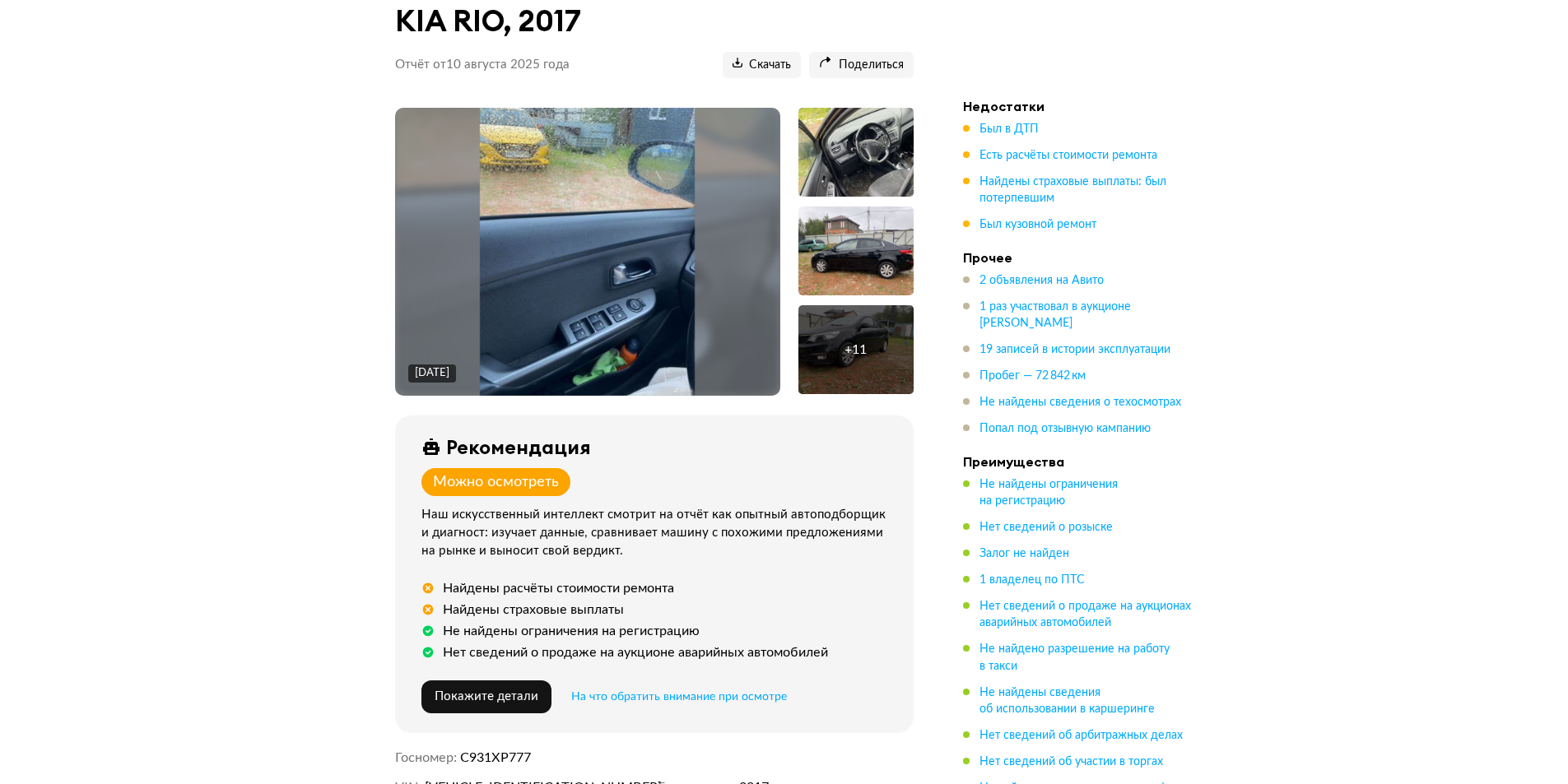
scroll to position [247, 0]
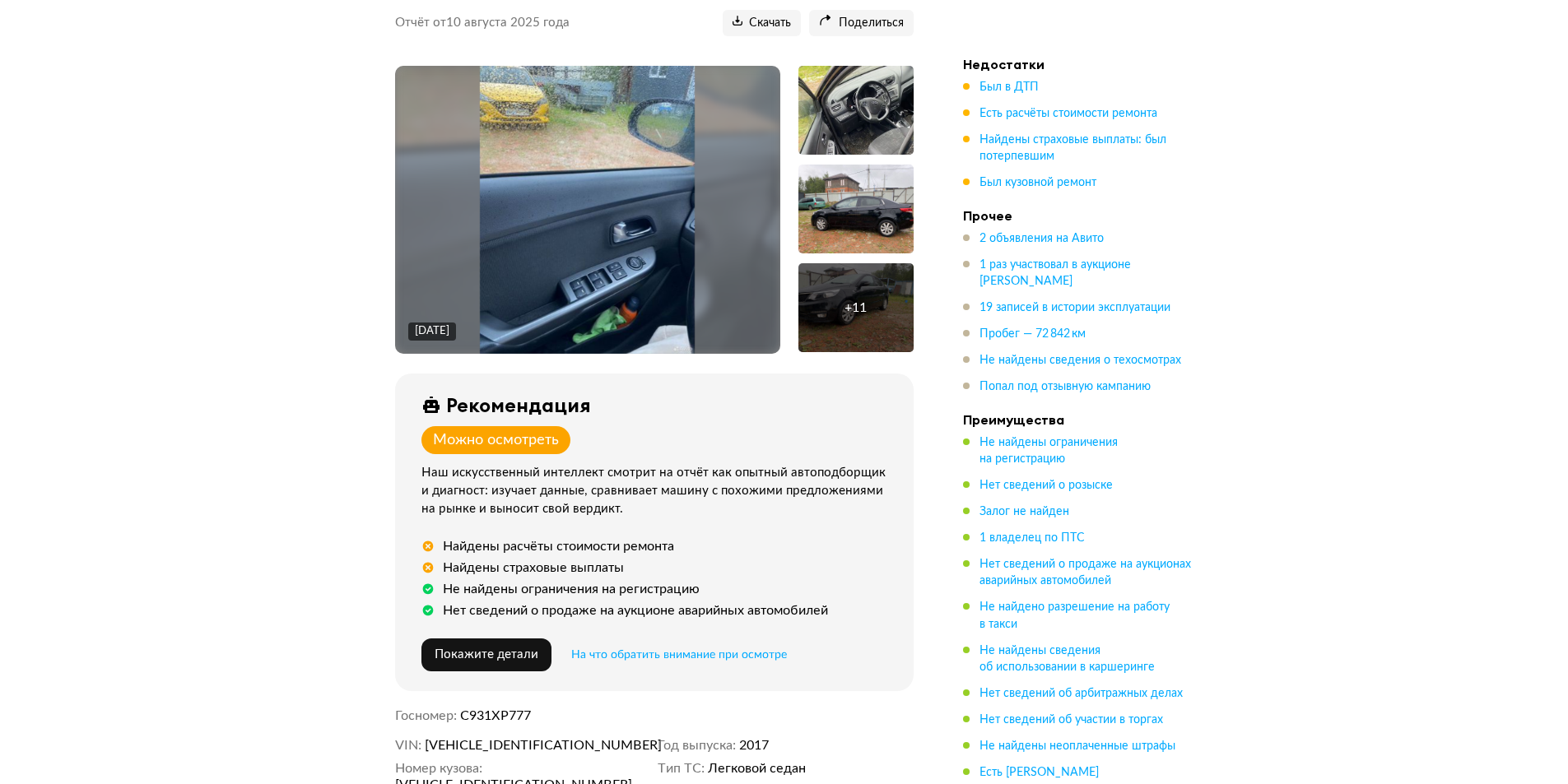
click at [672, 263] on img at bounding box center [587, 210] width 216 height 288
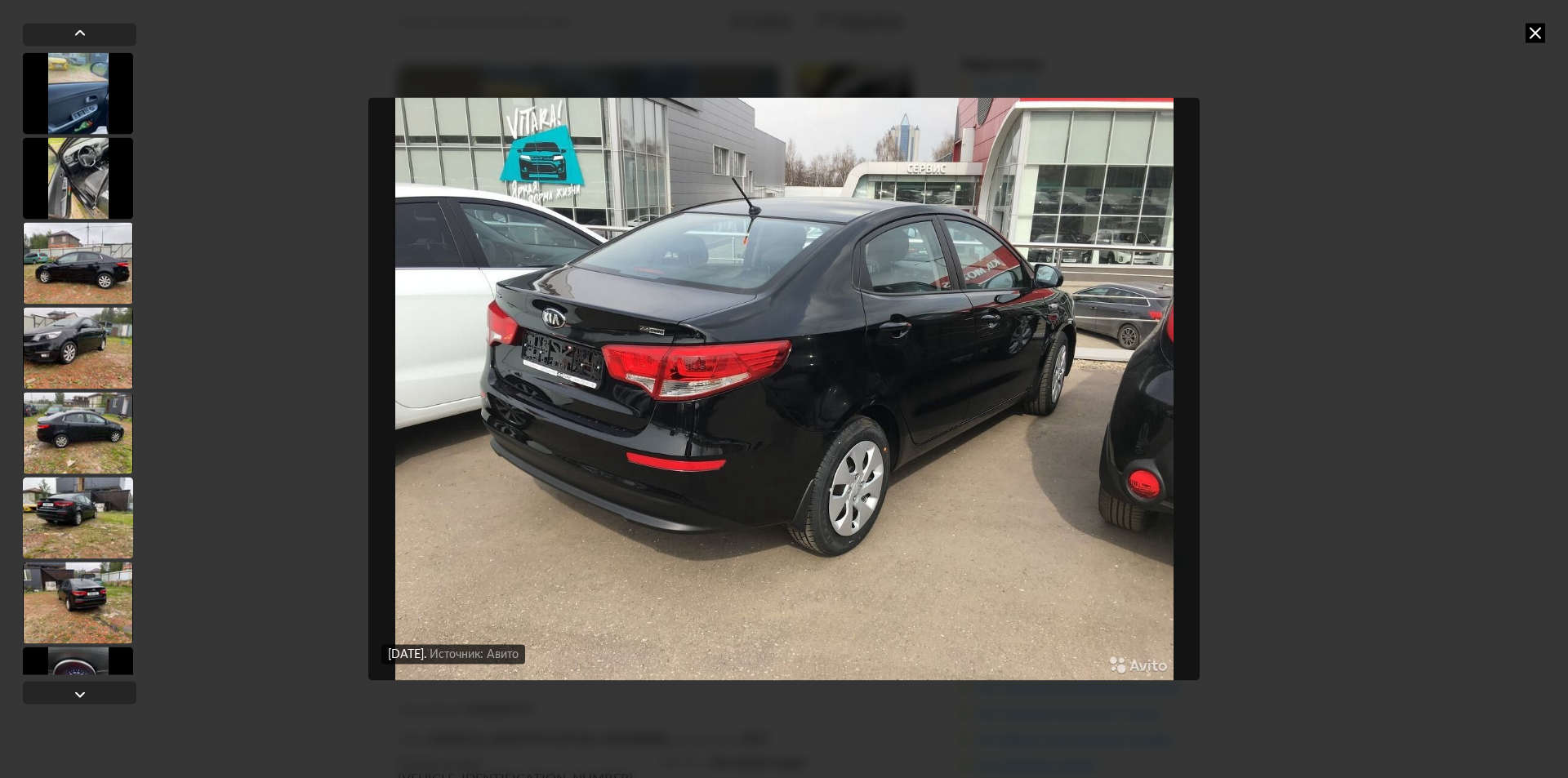
click at [1539, 29] on icon at bounding box center [1536, 32] width 20 height 20
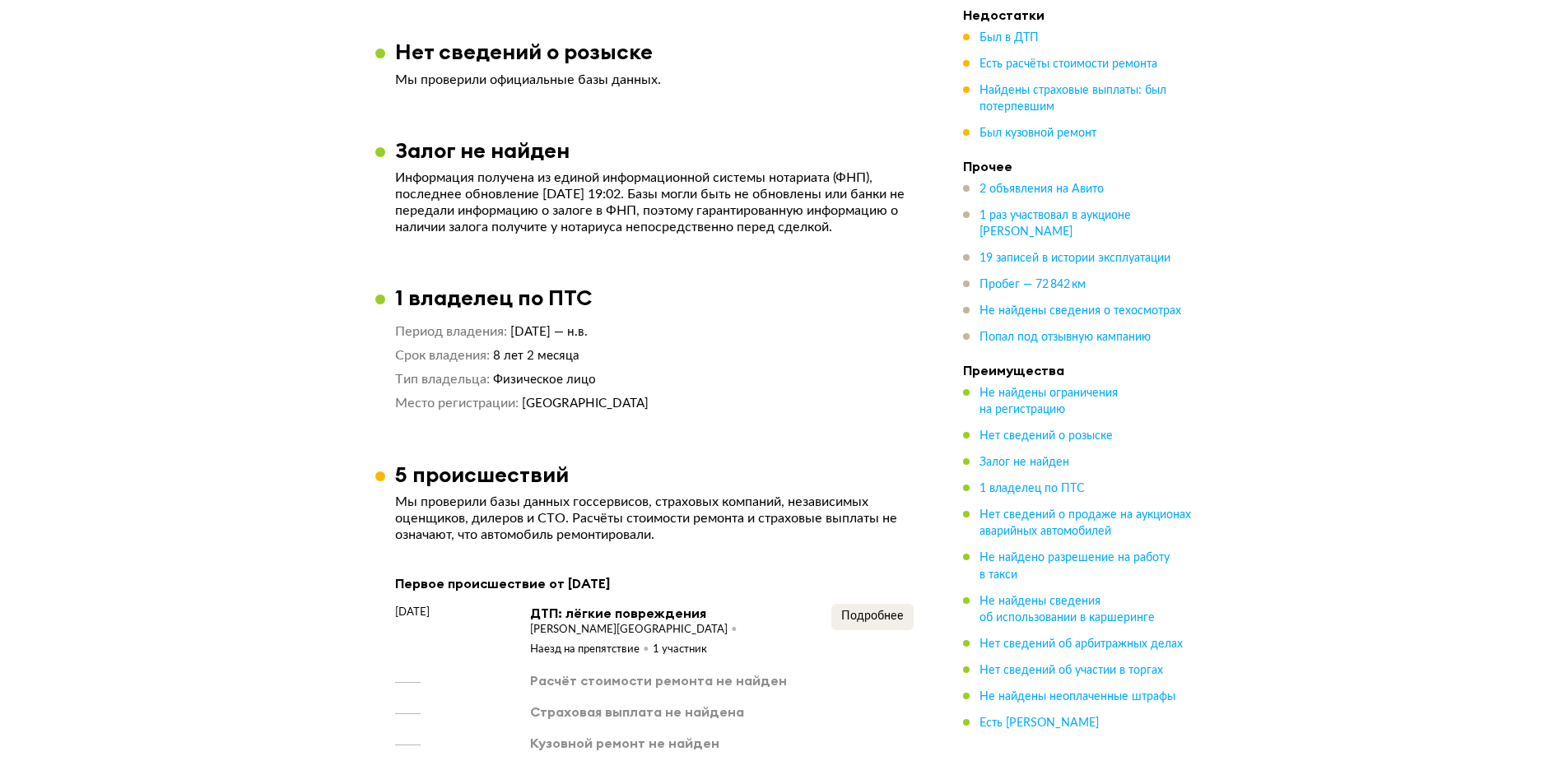
scroll to position [1646, 0]
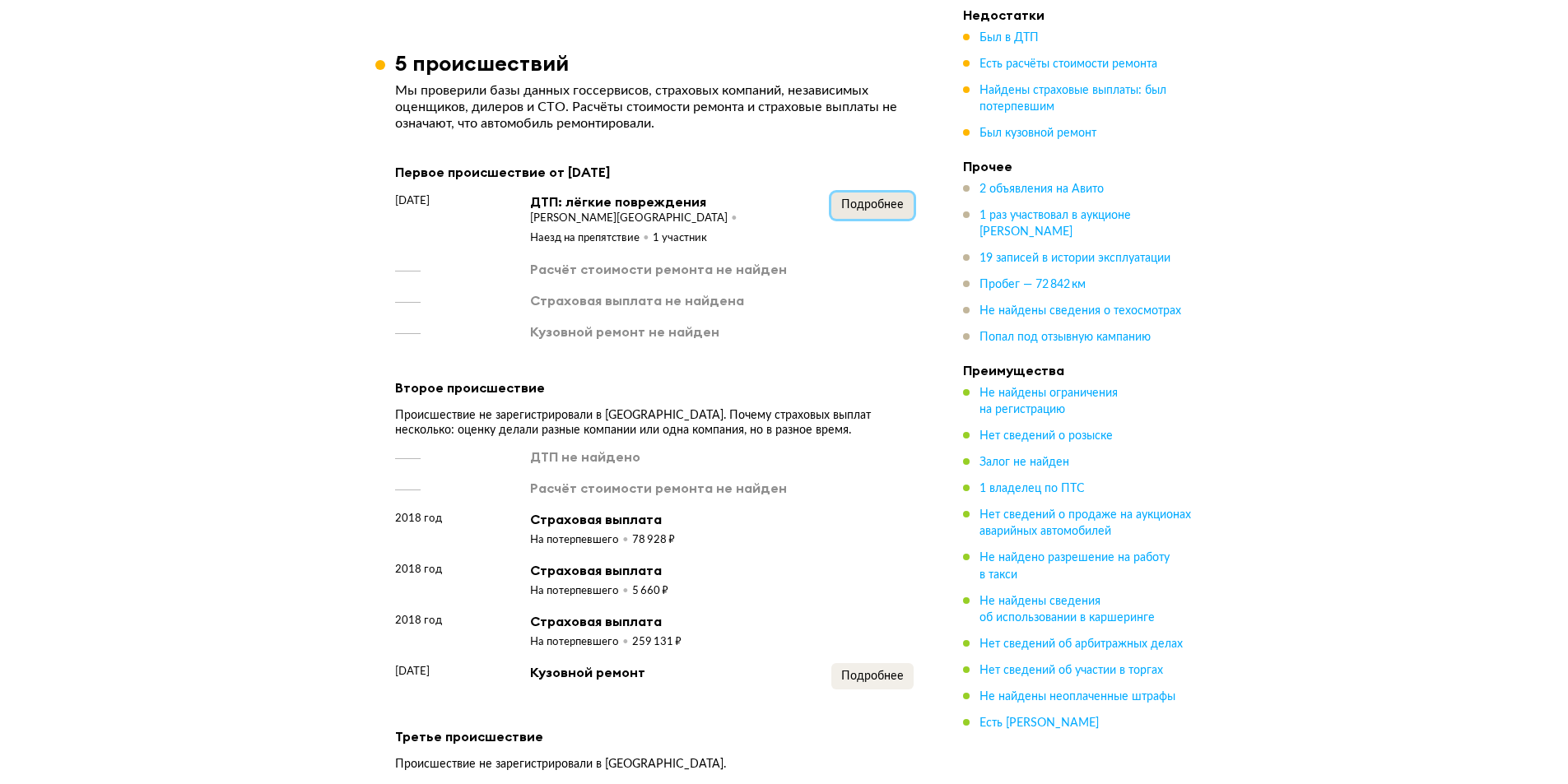
click at [905, 200] on button "Подробнее" at bounding box center [872, 205] width 82 height 26
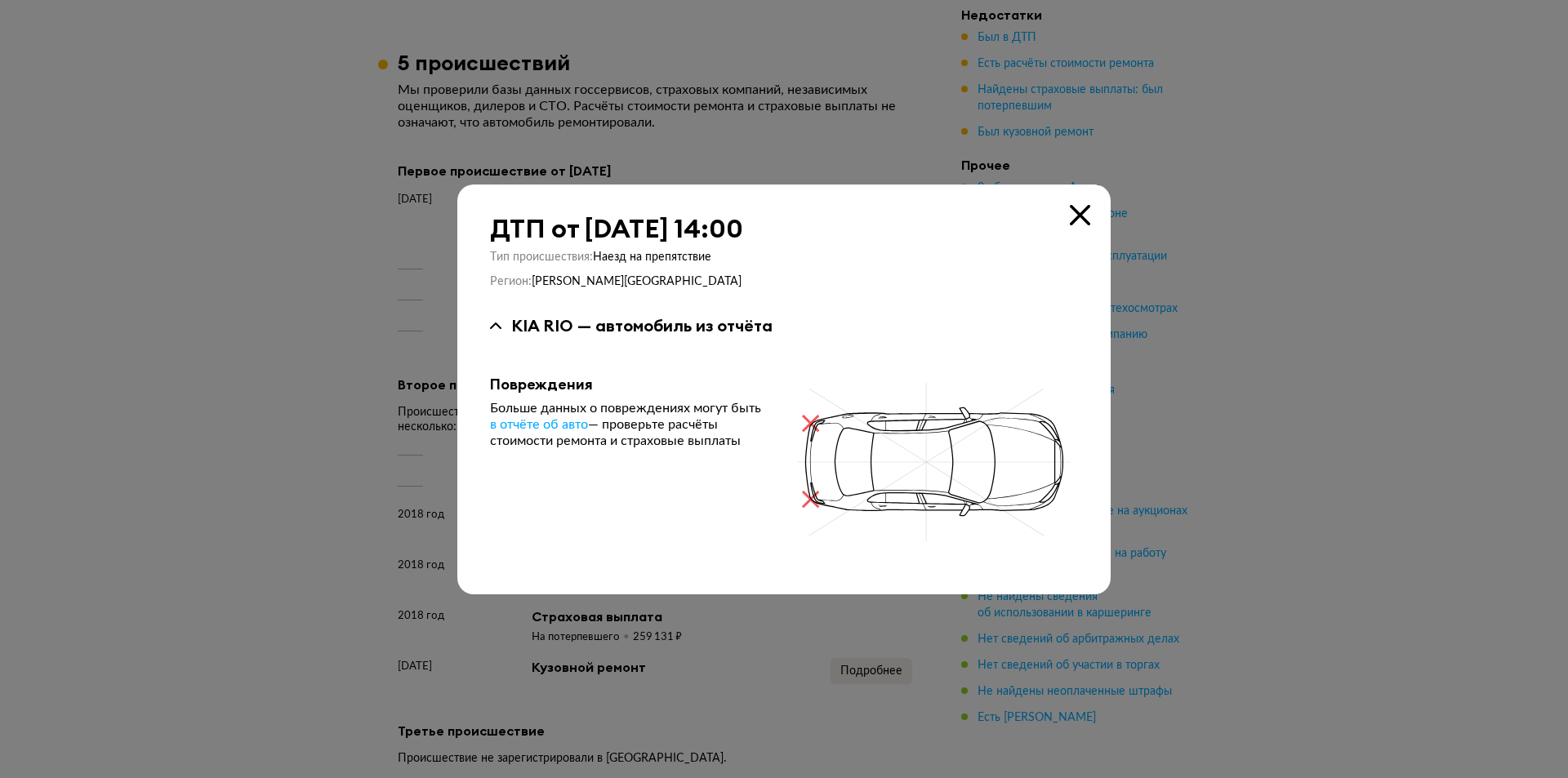
click at [118, 268] on div at bounding box center [784, 389] width 1568 height 778
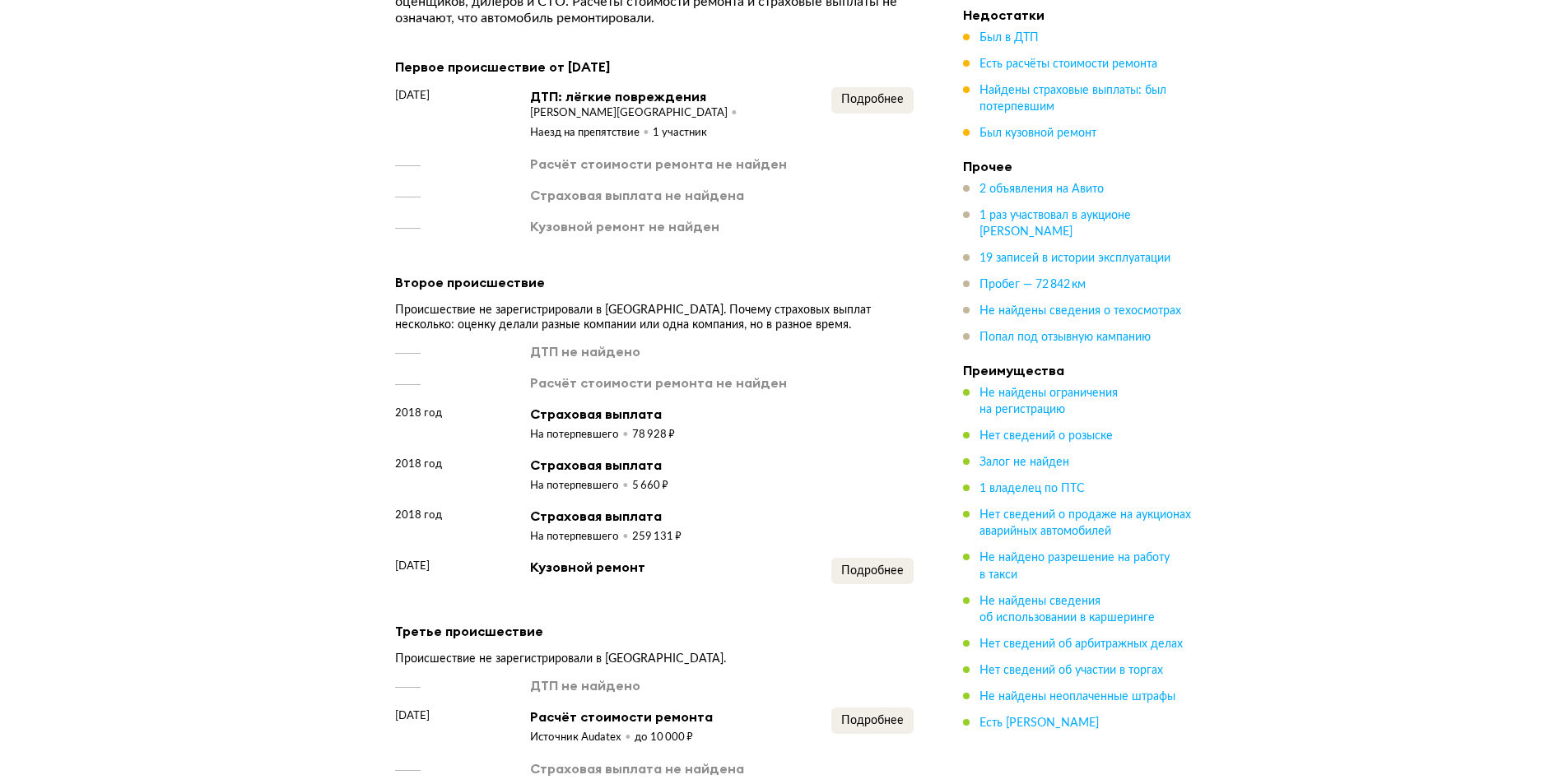
scroll to position [1892, 0]
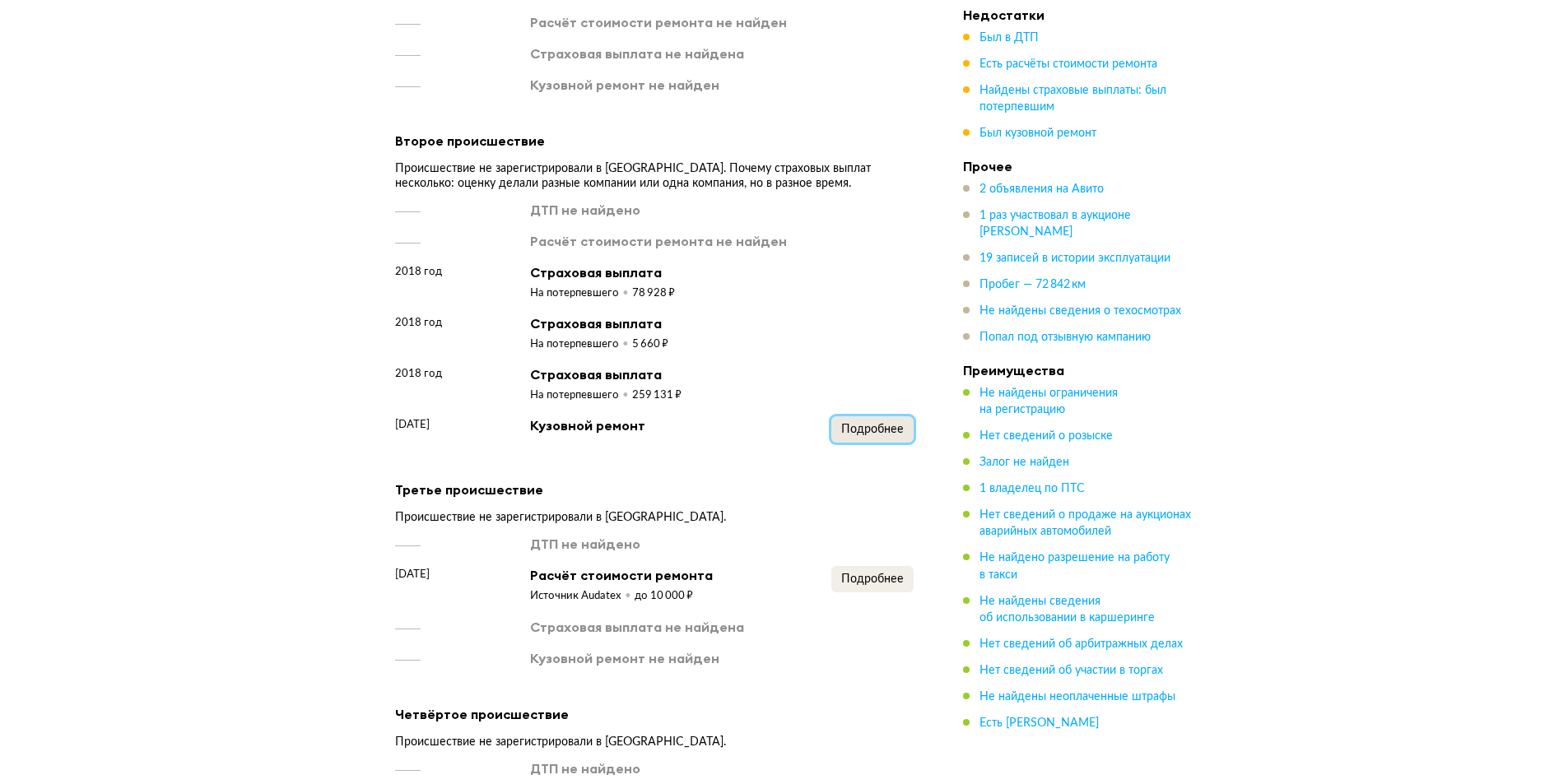
click at [870, 424] on span "Подробнее" at bounding box center [872, 430] width 63 height 12
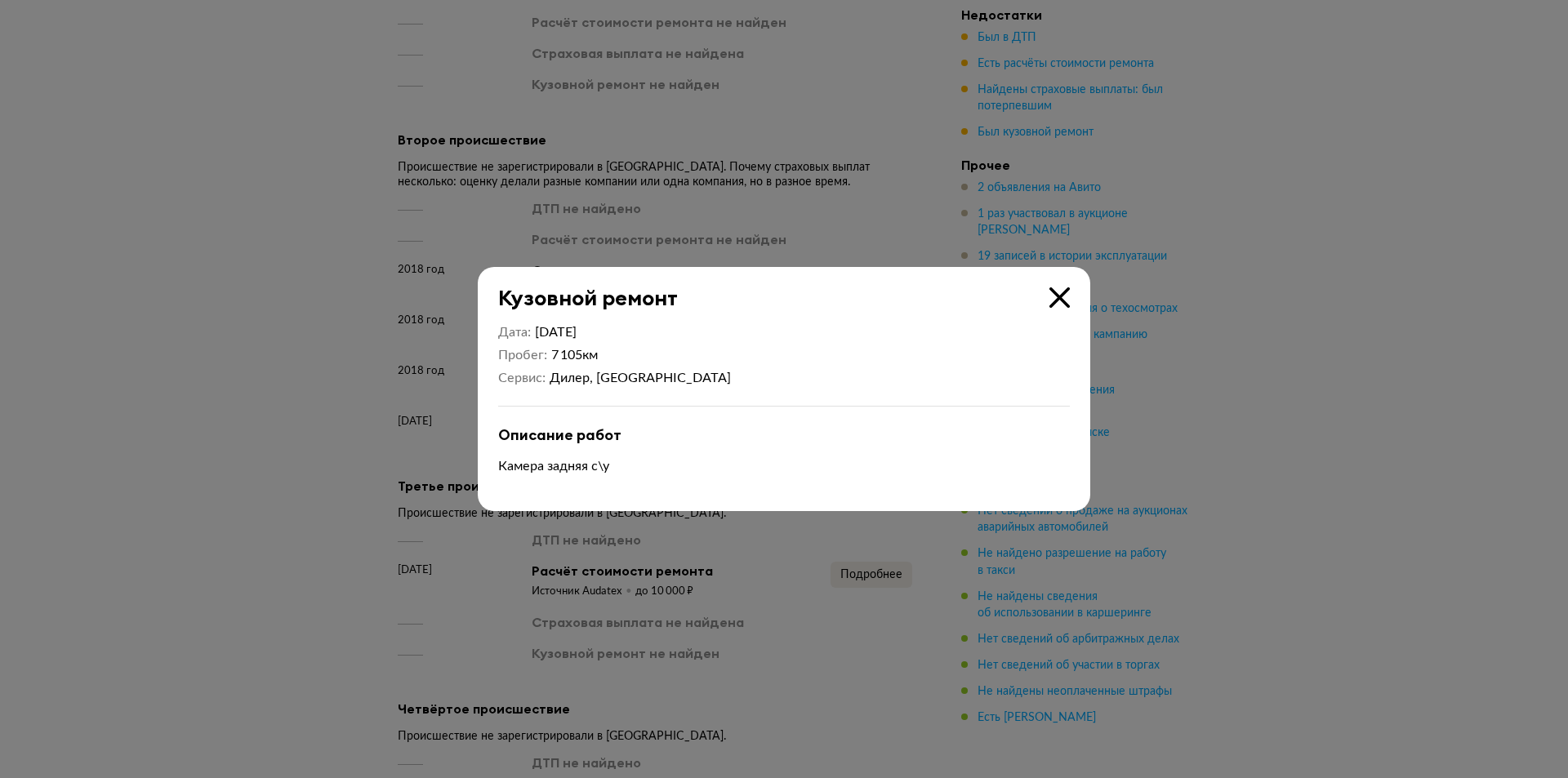
click at [354, 354] on div at bounding box center [784, 389] width 1568 height 778
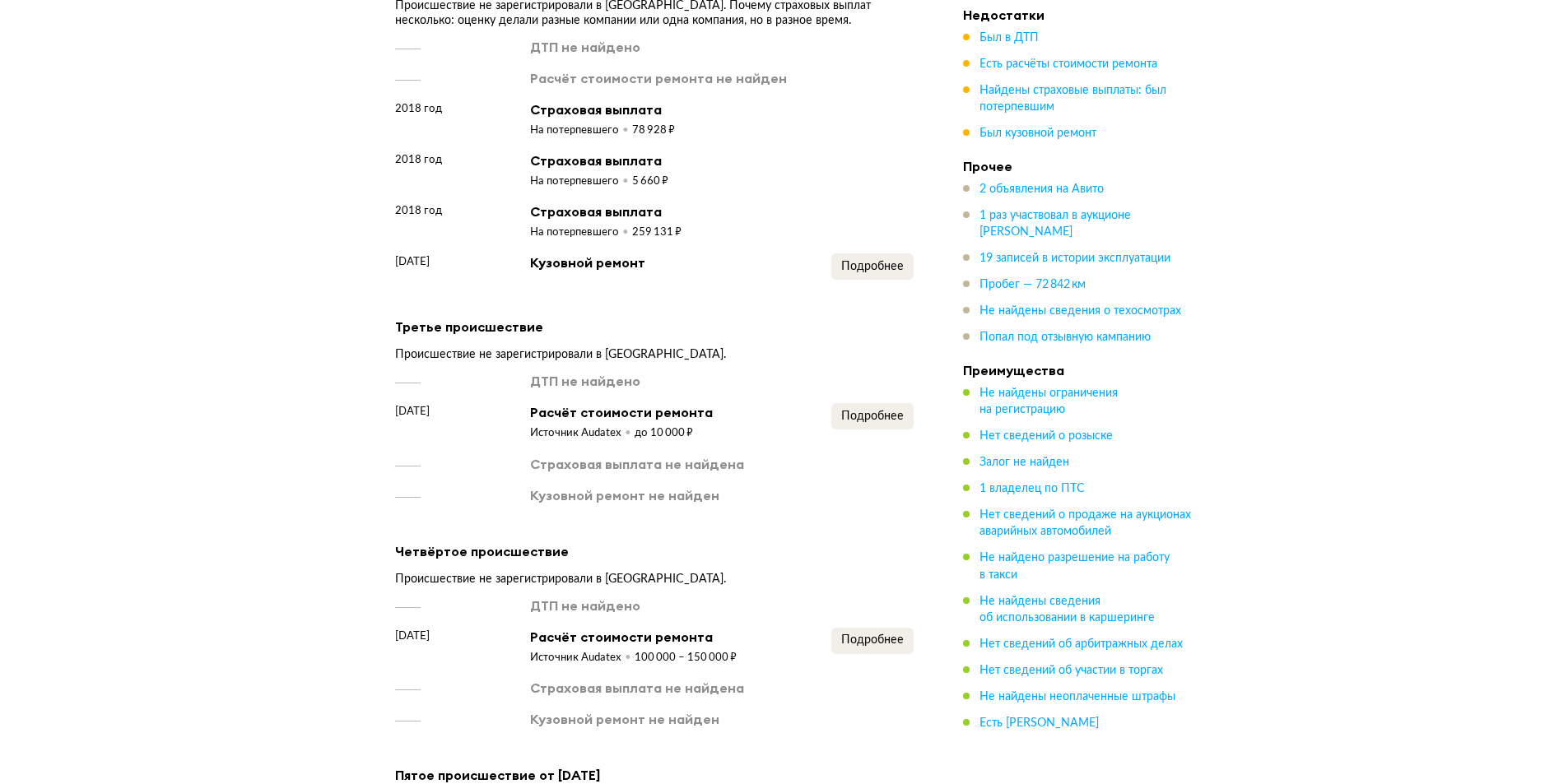
scroll to position [2057, 0]
click at [868, 409] on span "Подробнее" at bounding box center [872, 414] width 63 height 12
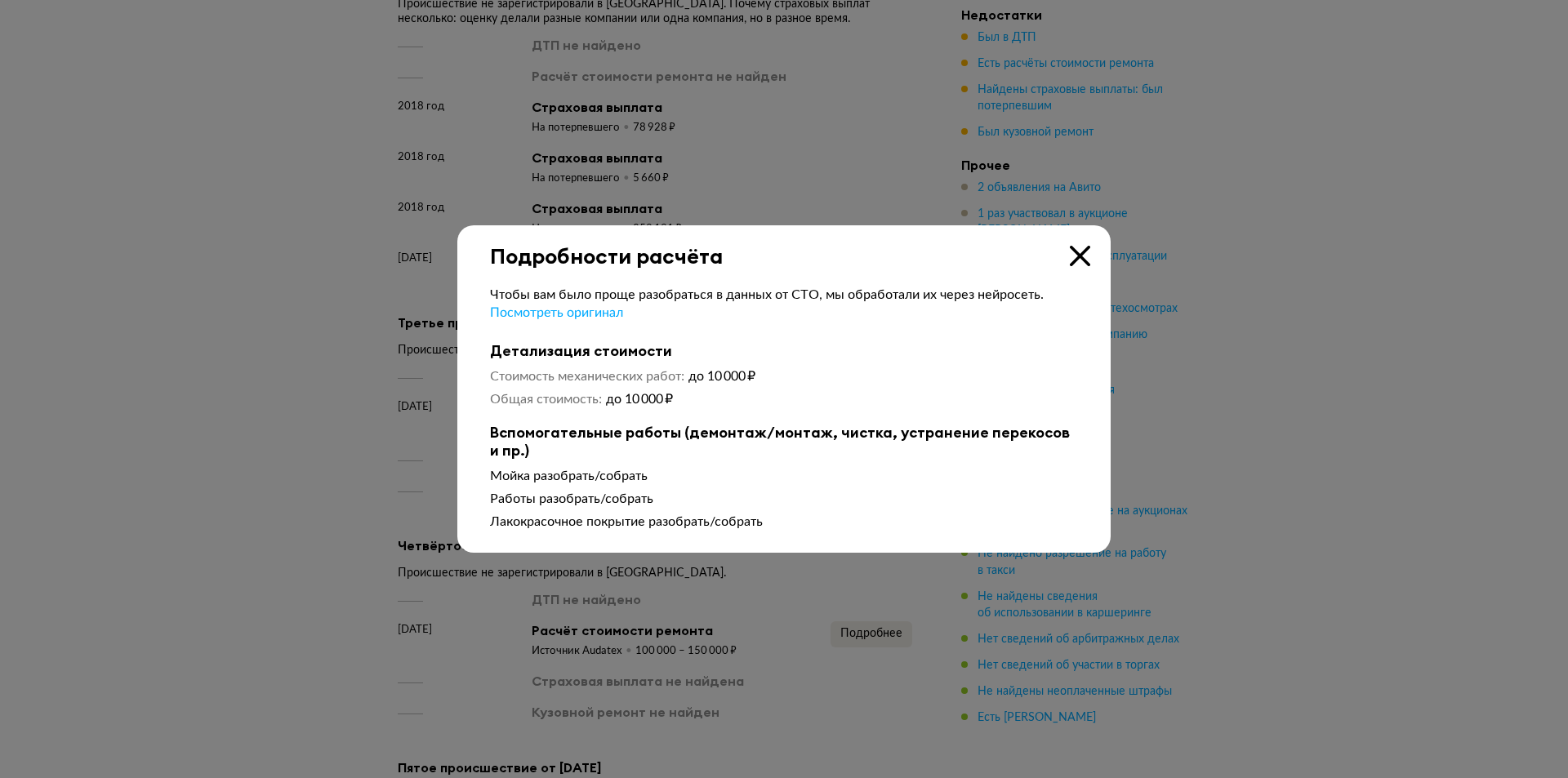
click at [290, 355] on div at bounding box center [784, 389] width 1568 height 778
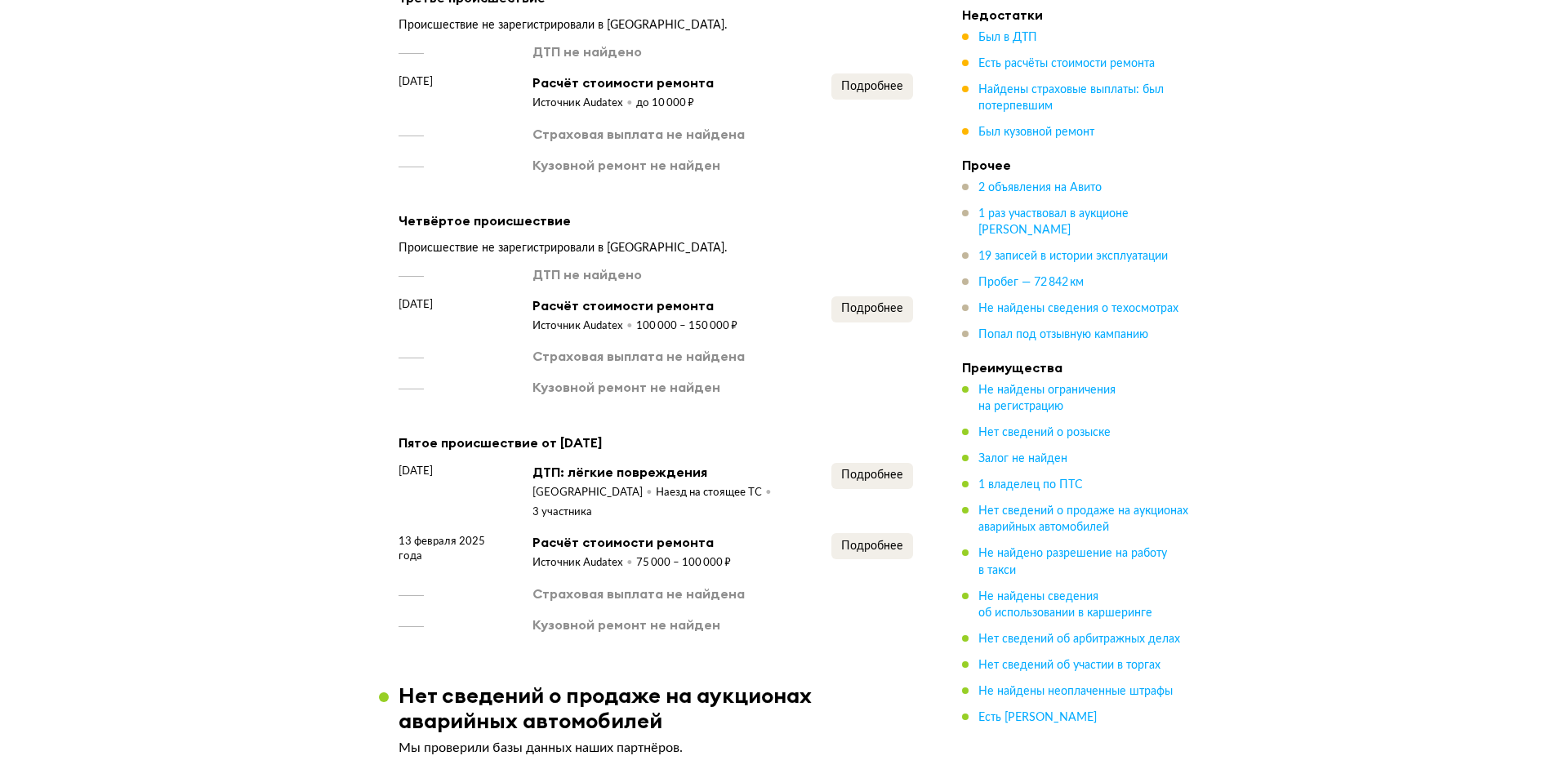
scroll to position [2368, 0]
click at [888, 306] on button "Подробнее" at bounding box center [865, 308] width 82 height 26
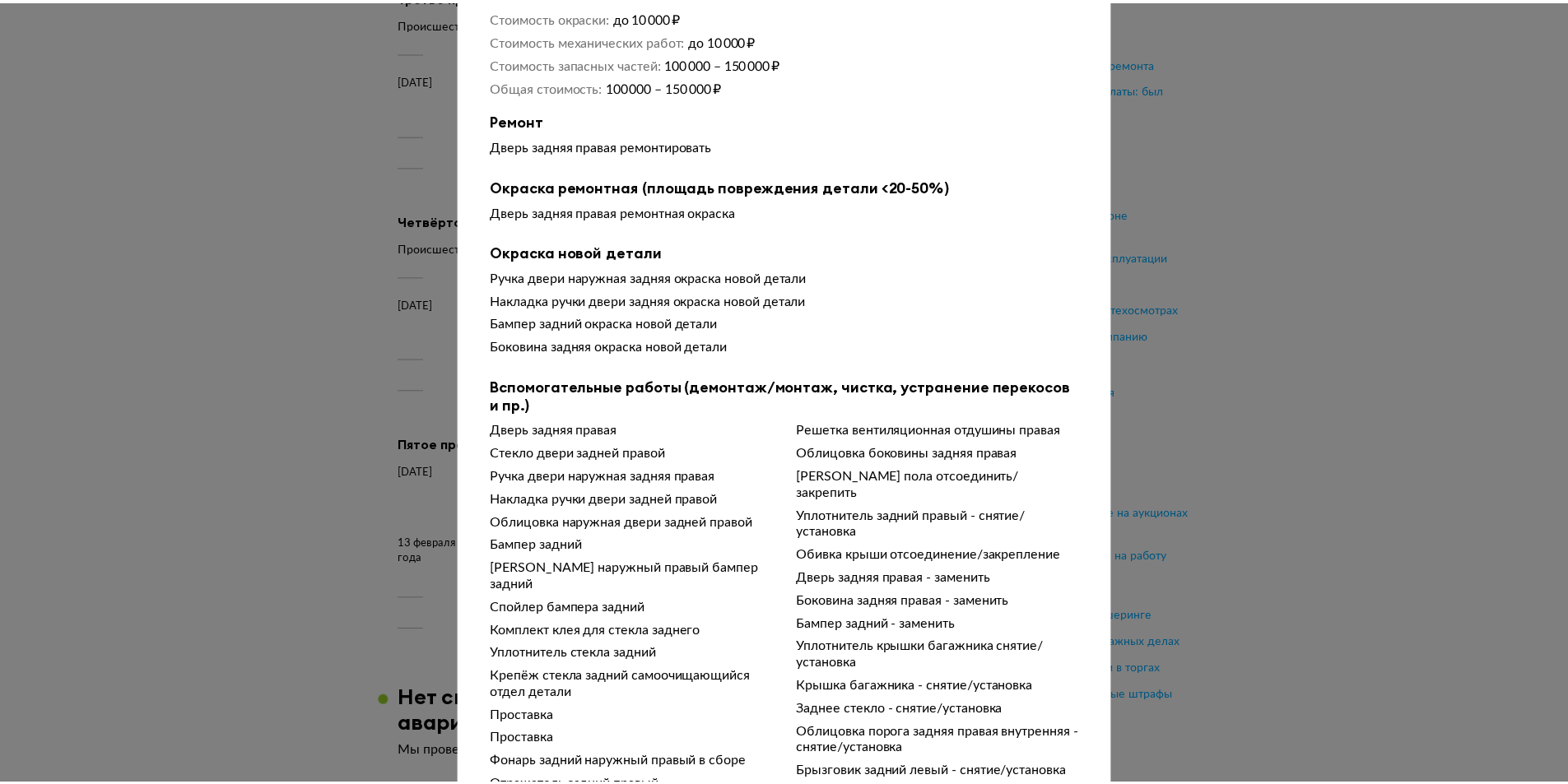
scroll to position [0, 0]
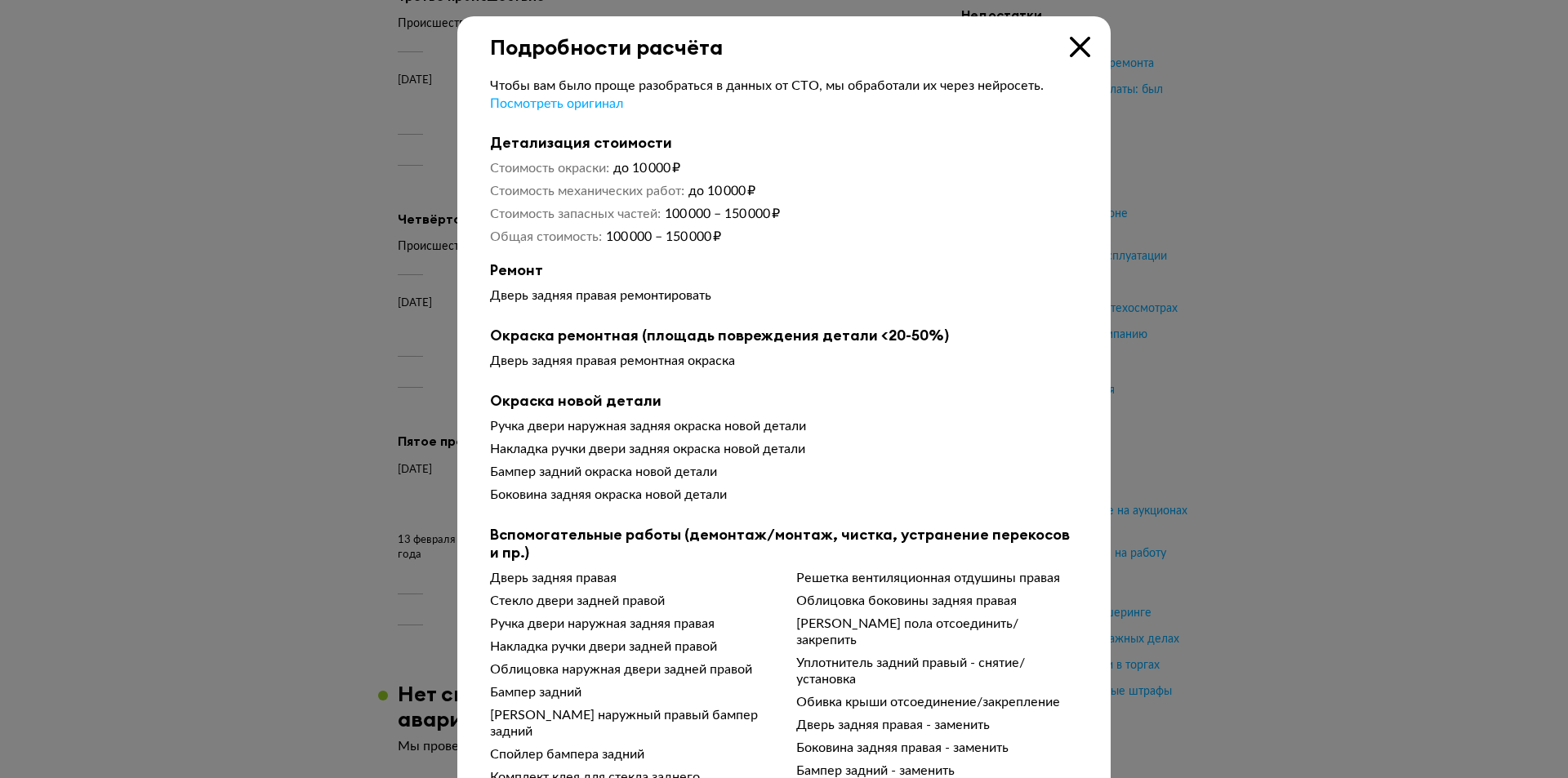
click at [1074, 47] on icon at bounding box center [1080, 47] width 21 height 21
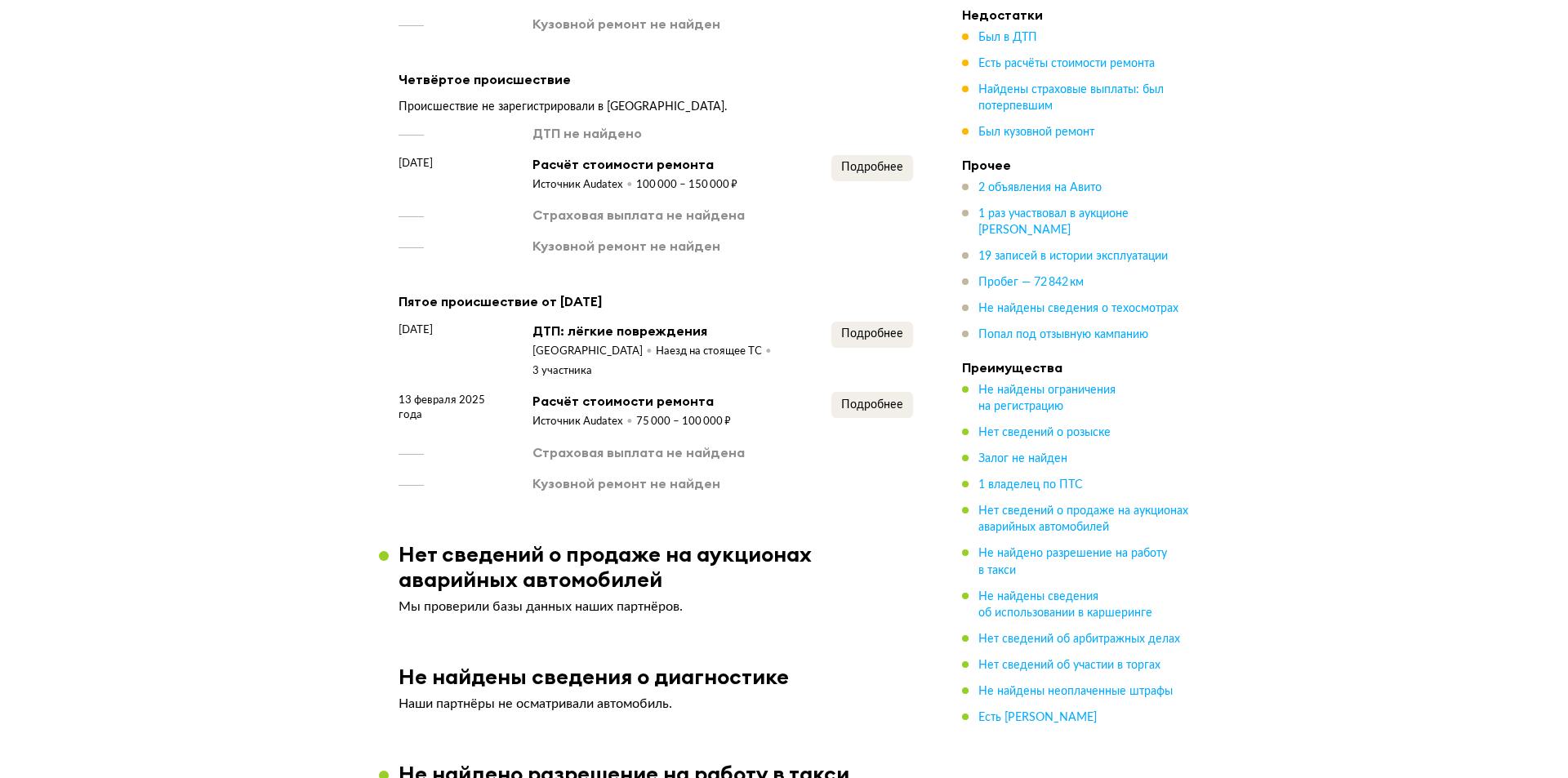
scroll to position [2531, 0]
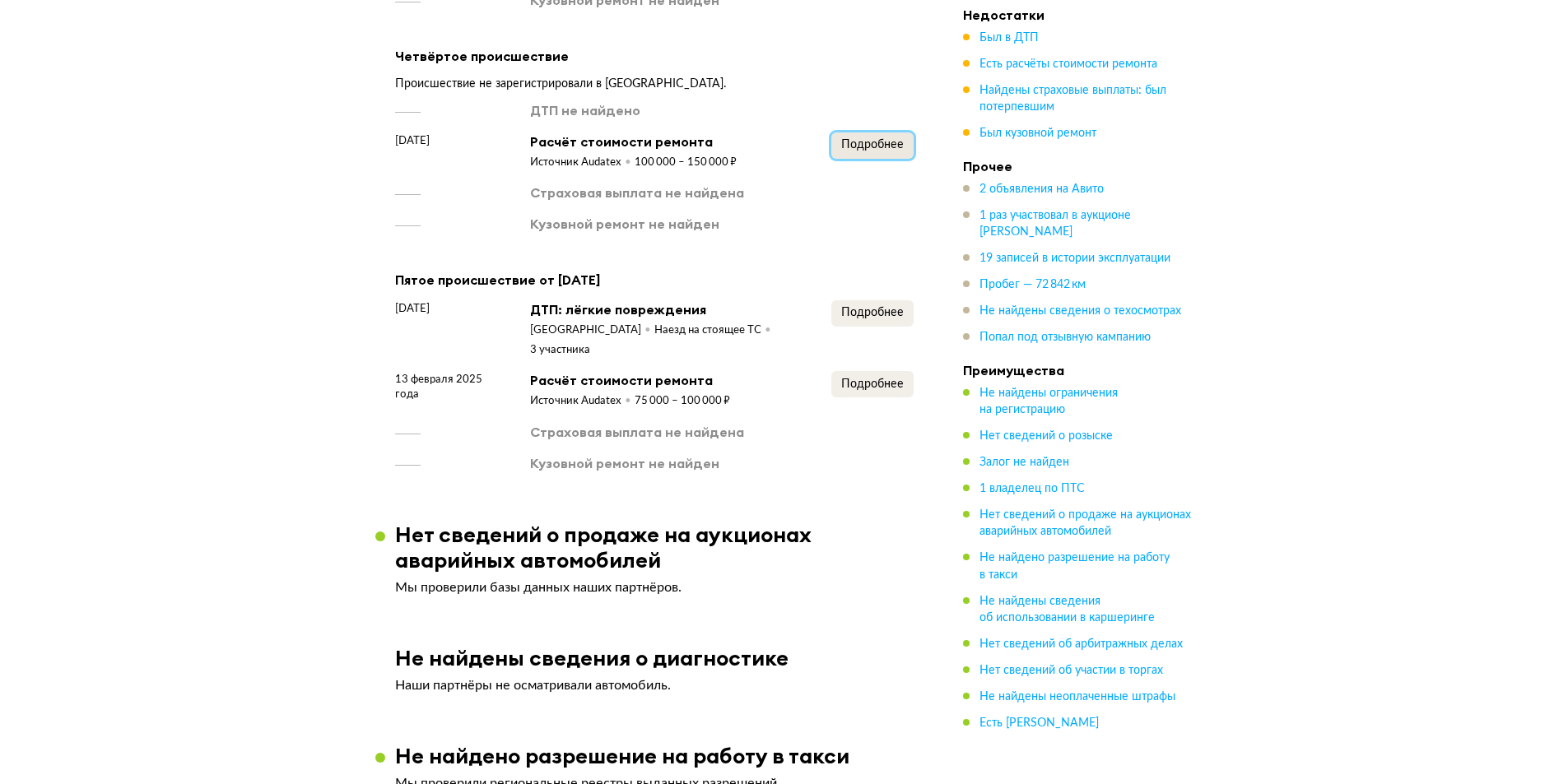
click at [863, 139] on span "Подробнее" at bounding box center [872, 144] width 63 height 12
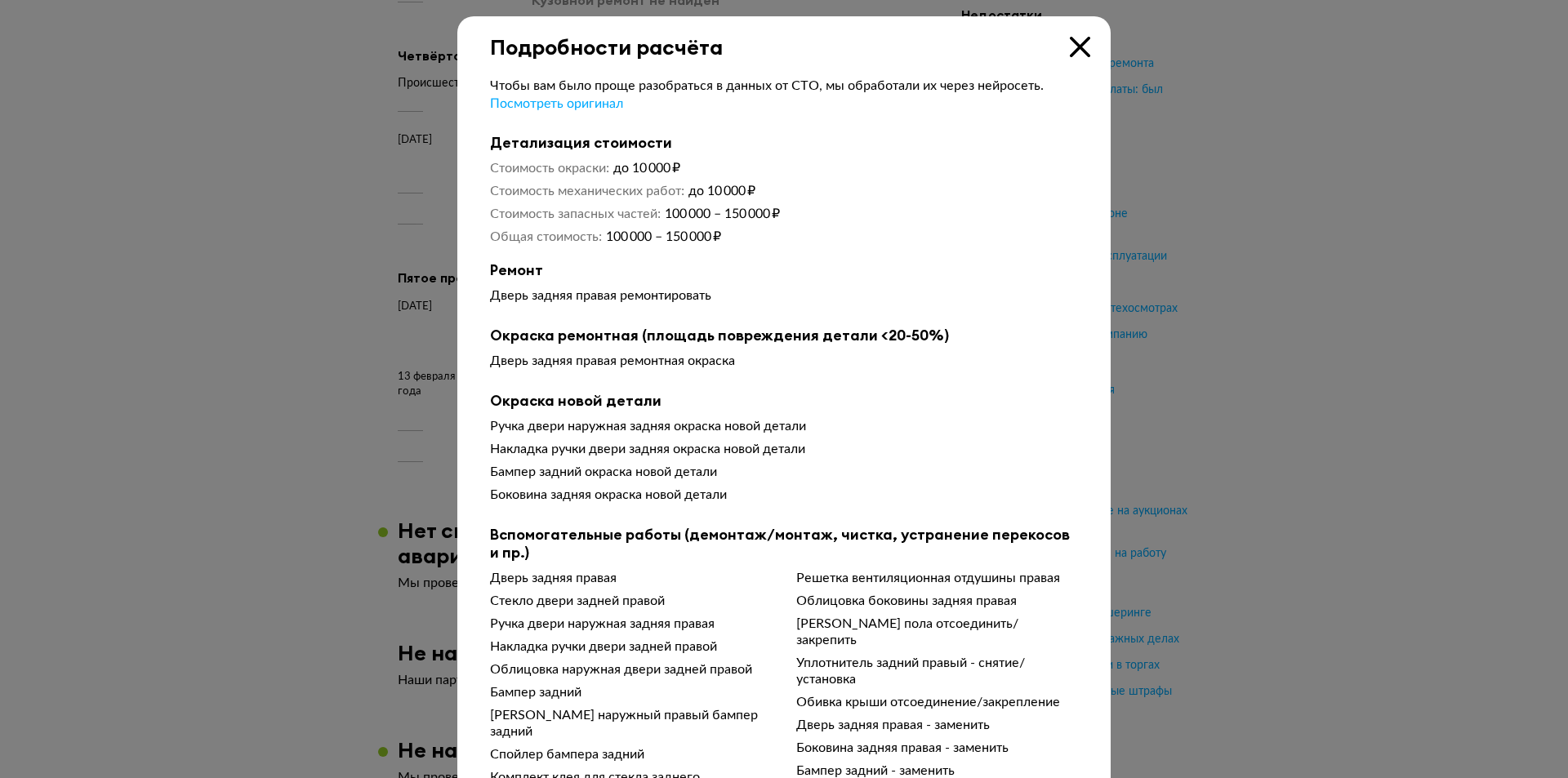
click at [263, 309] on div at bounding box center [784, 389] width 1568 height 778
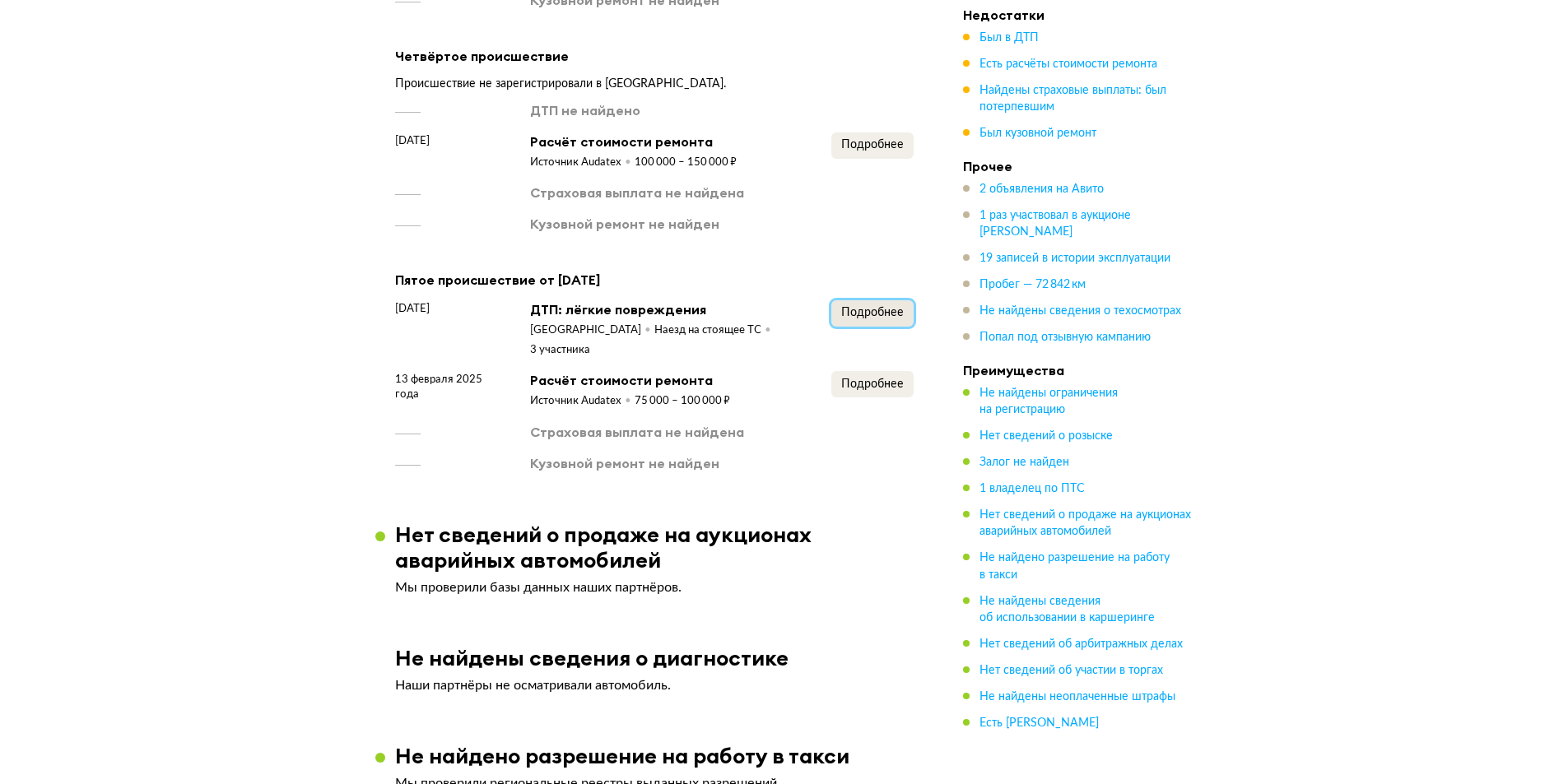
click at [867, 307] on span "Подробнее" at bounding box center [872, 313] width 63 height 12
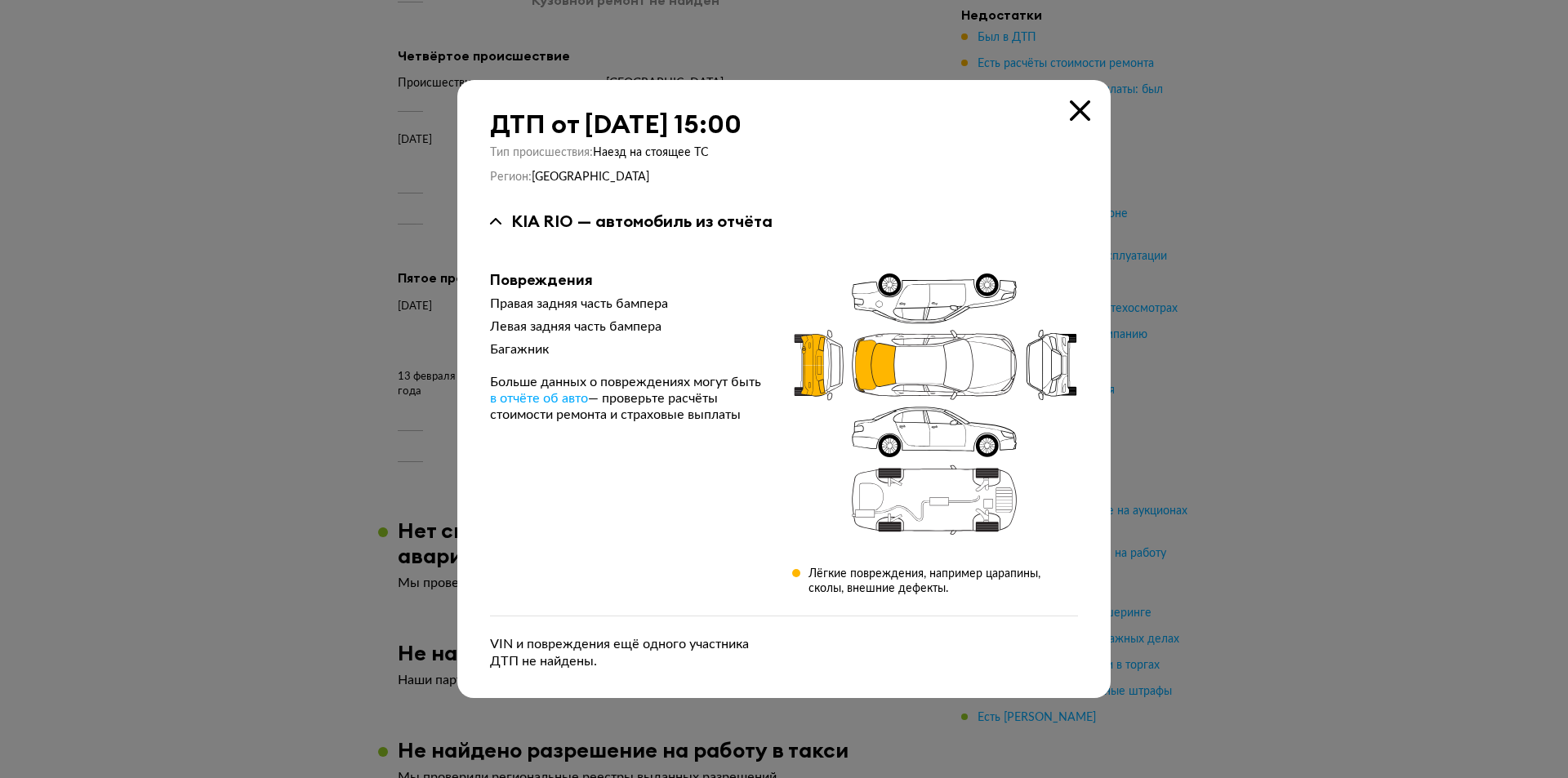
click at [408, 320] on div at bounding box center [784, 389] width 1568 height 778
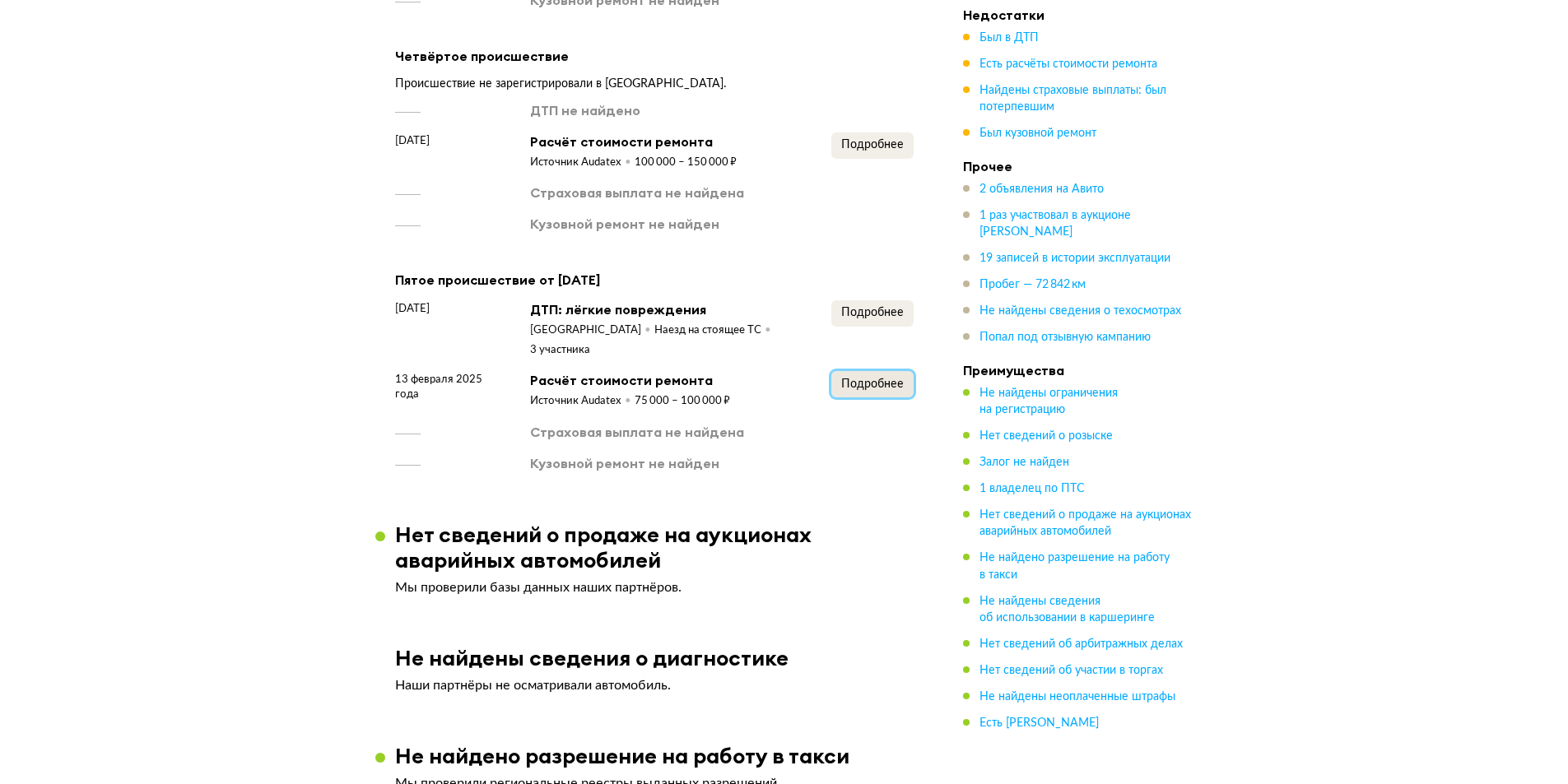
click at [895, 379] on span "Подробнее" at bounding box center [872, 384] width 63 height 12
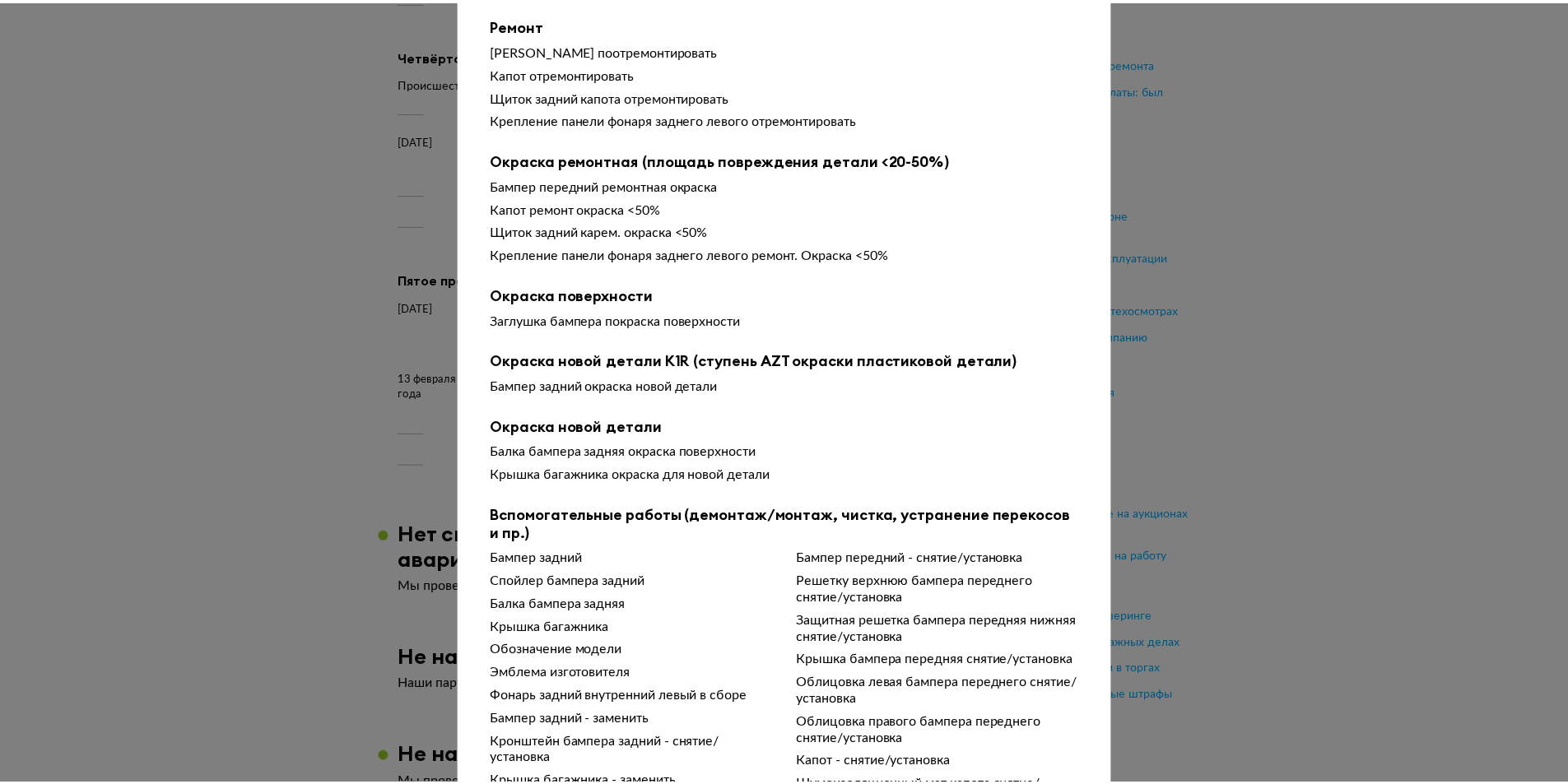
scroll to position [311, 0]
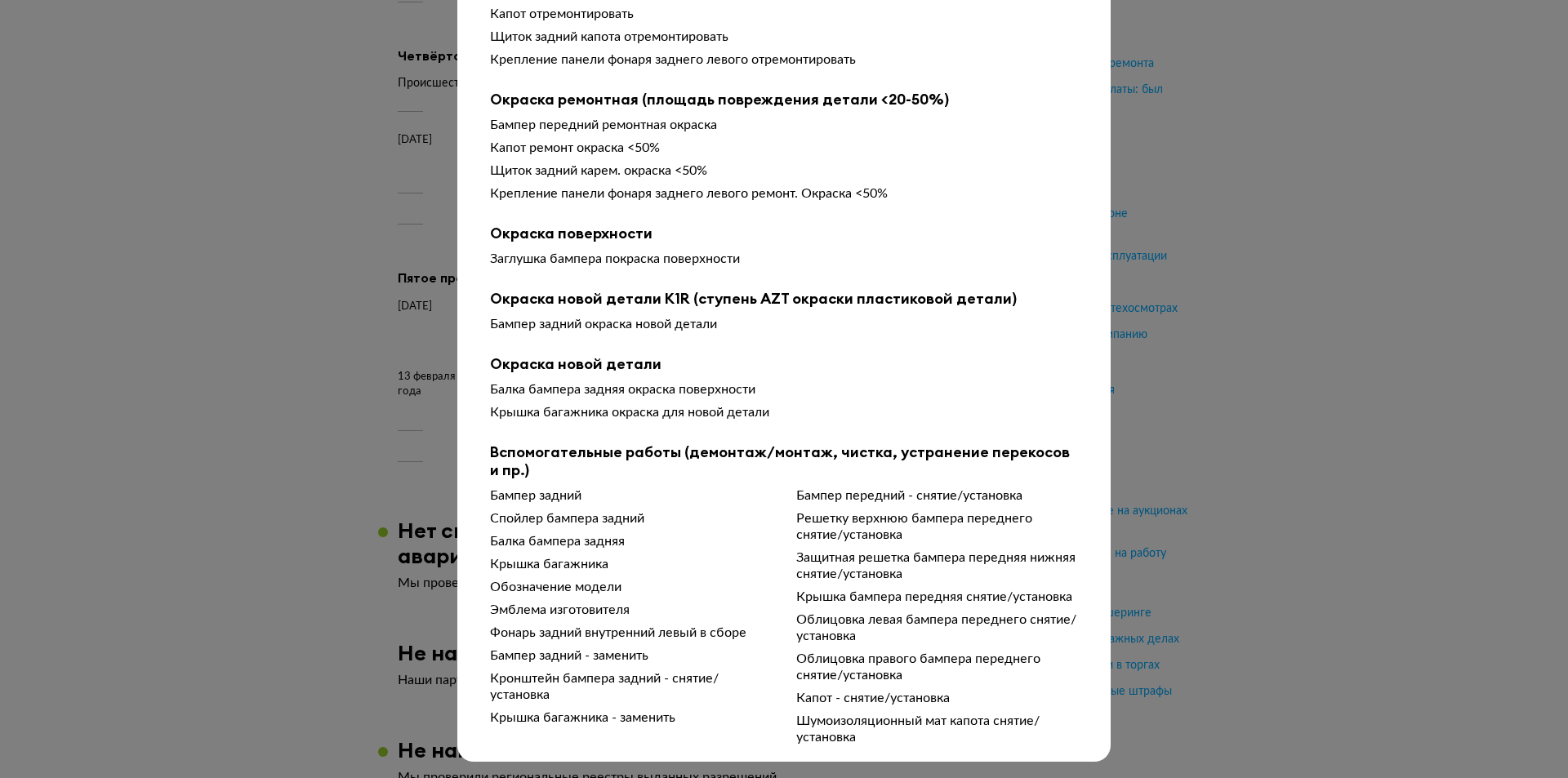
click at [247, 330] on div at bounding box center [784, 84] width 1568 height 778
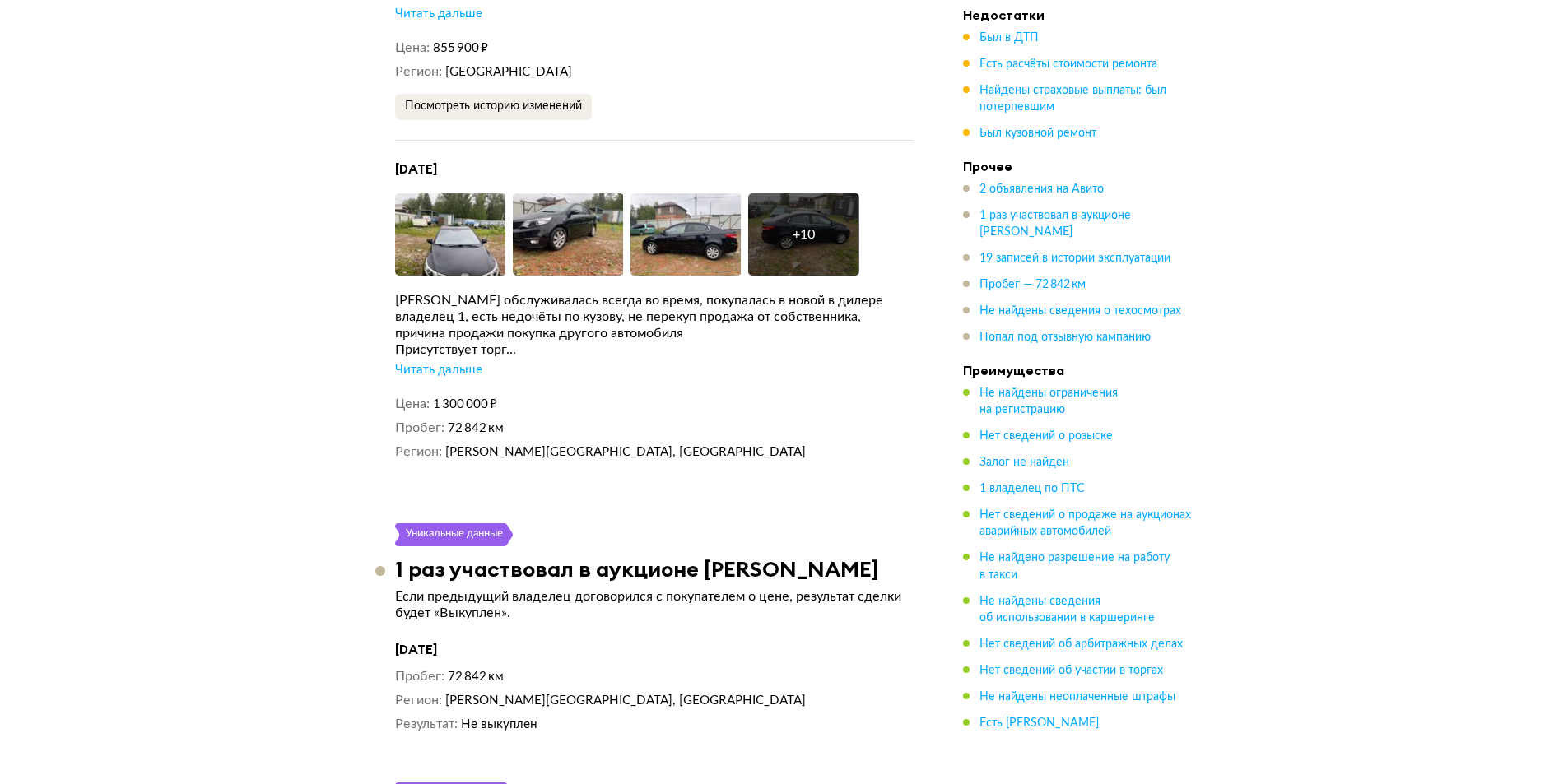
scroll to position [4114, 0]
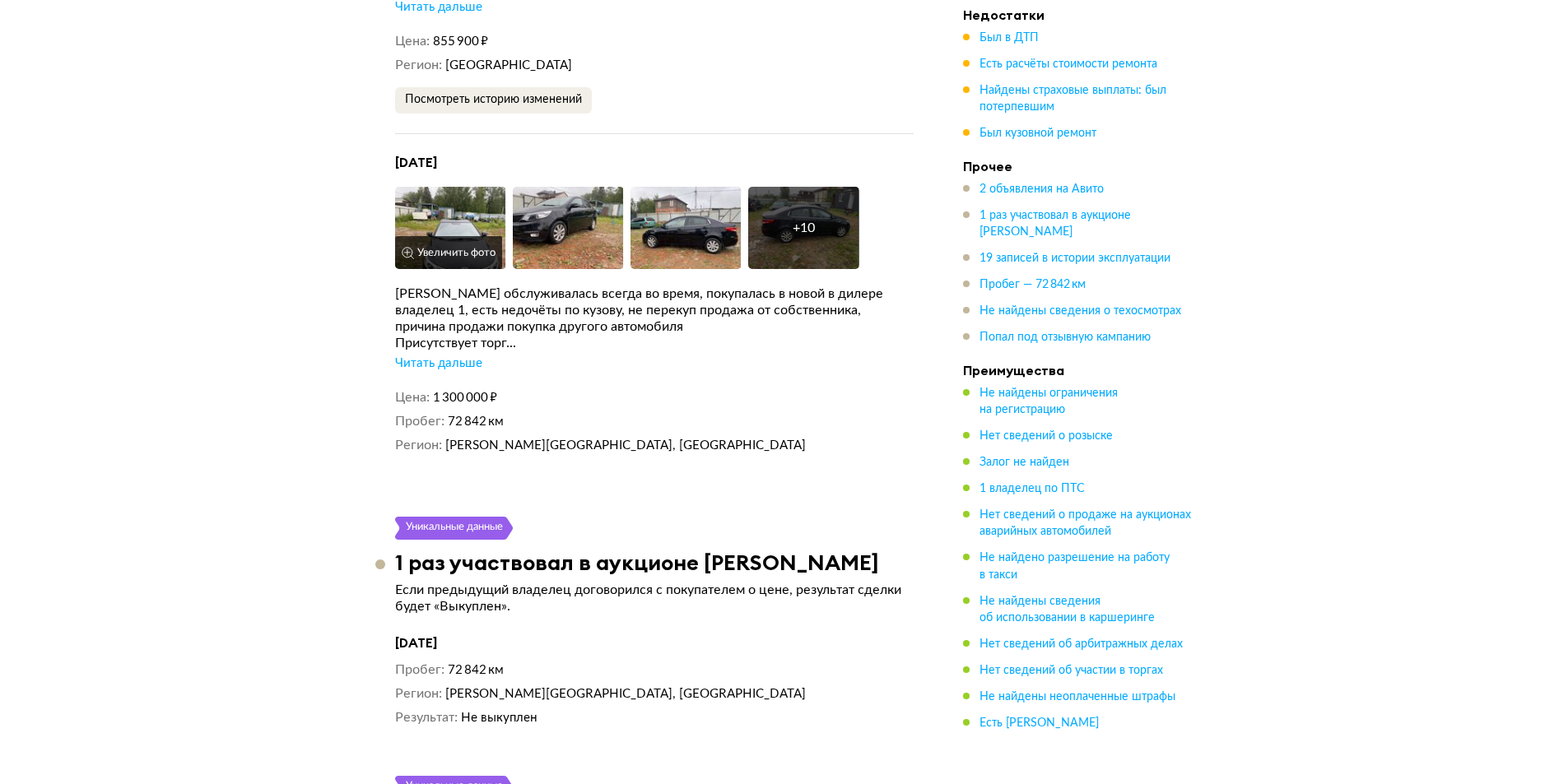
click at [469, 187] on img at bounding box center [450, 227] width 111 height 82
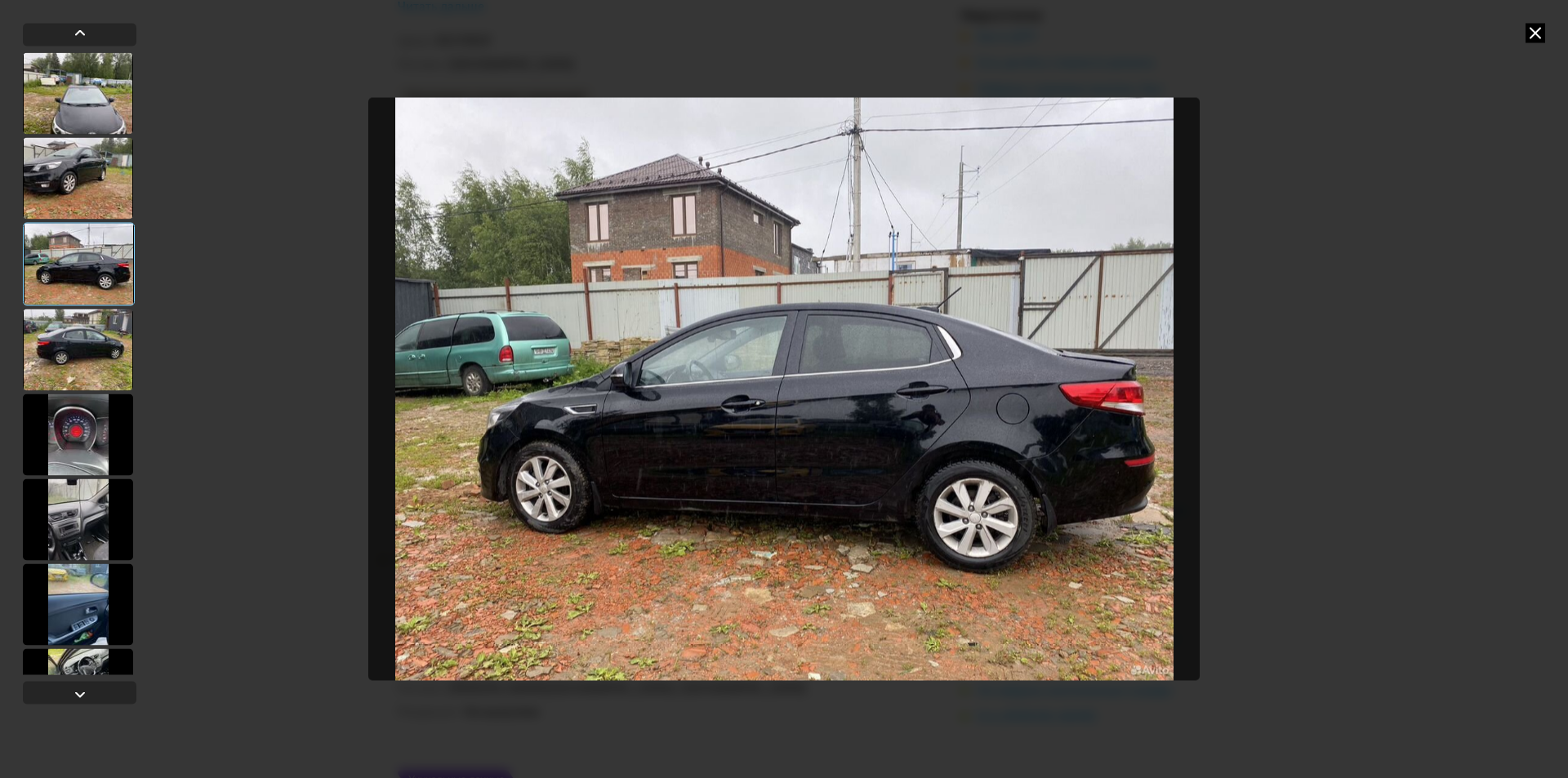
click at [1540, 29] on icon at bounding box center [1536, 32] width 20 height 20
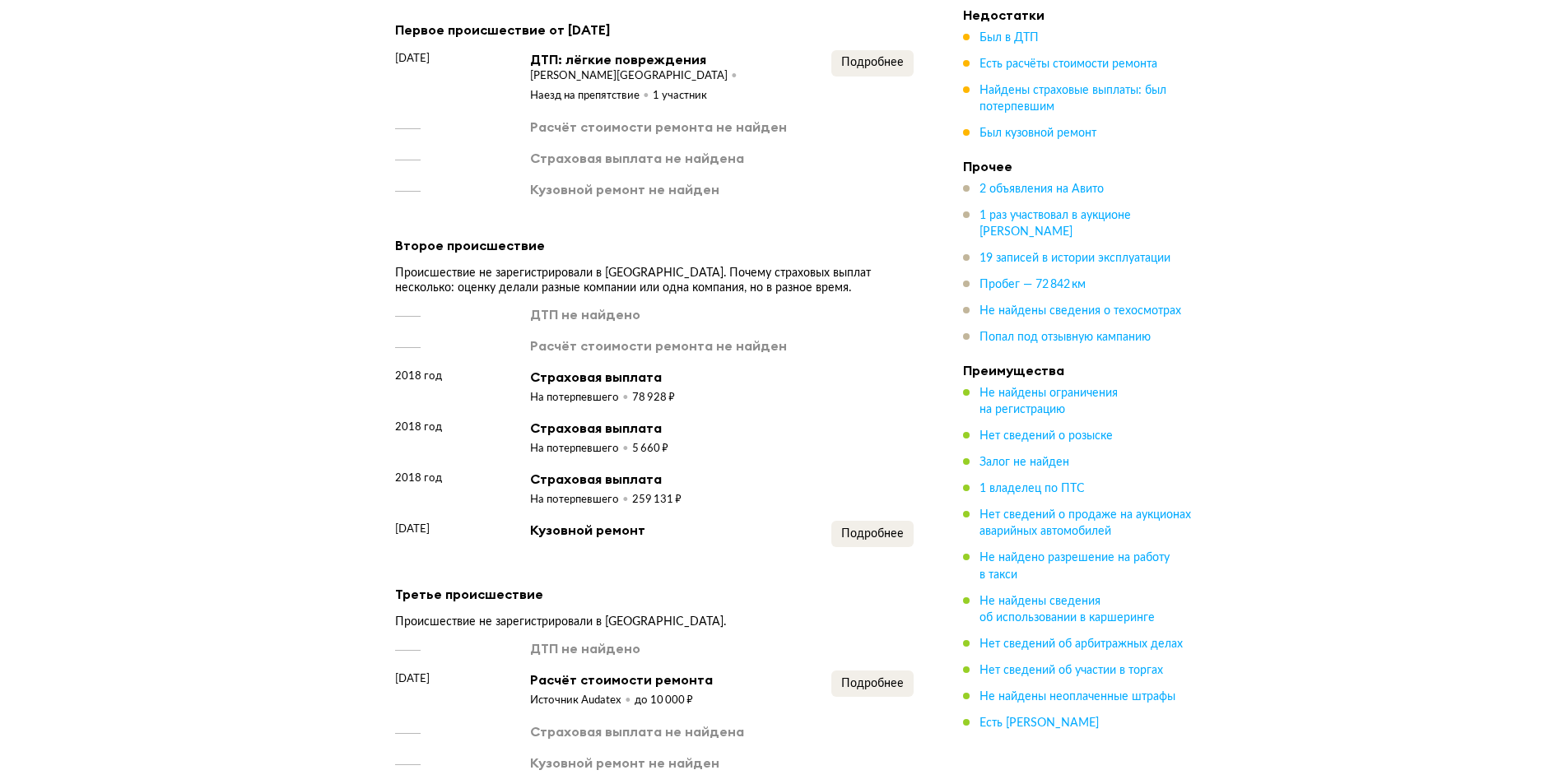
scroll to position [0, 0]
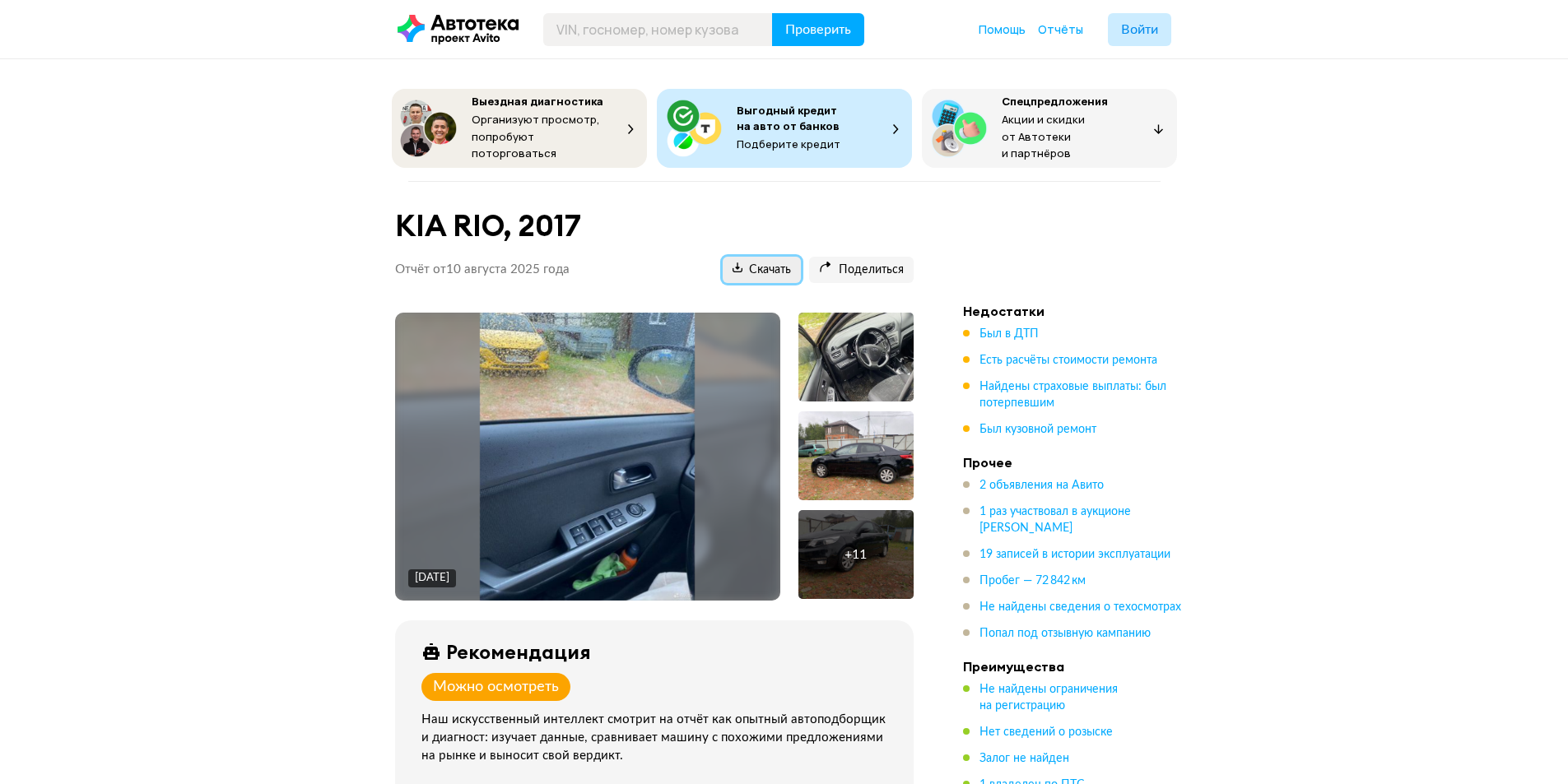
click at [776, 266] on span "Скачать" at bounding box center [761, 270] width 58 height 15
